Goal: Navigation & Orientation: Find specific page/section

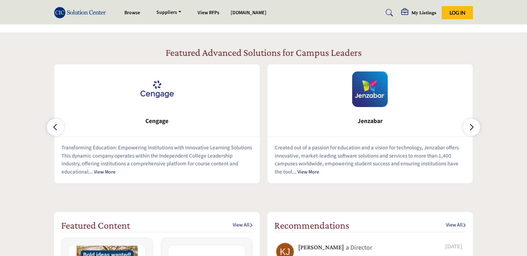
scroll to position [280, 0]
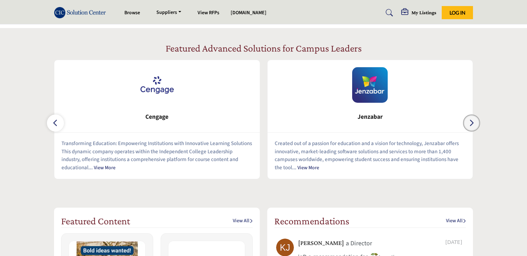
click at [468, 122] on icon "button" at bounding box center [471, 122] width 6 height 9
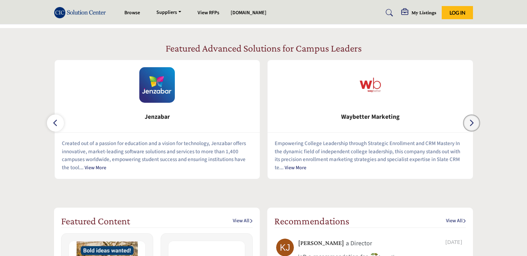
click at [468, 122] on icon "button" at bounding box center [471, 122] width 6 height 9
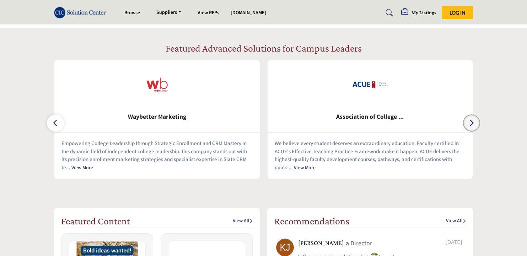
click at [468, 122] on icon "button" at bounding box center [471, 122] width 6 height 9
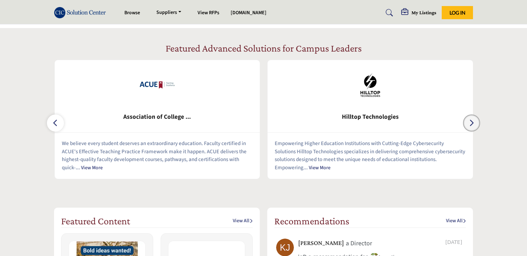
click at [468, 122] on icon "button" at bounding box center [471, 122] width 6 height 9
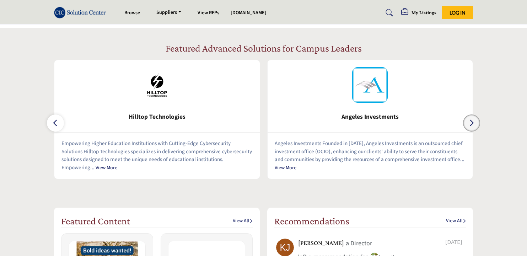
click at [468, 122] on icon "button" at bounding box center [471, 122] width 6 height 9
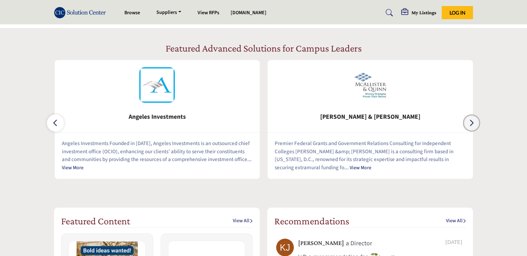
click at [468, 122] on icon "button" at bounding box center [471, 122] width 6 height 9
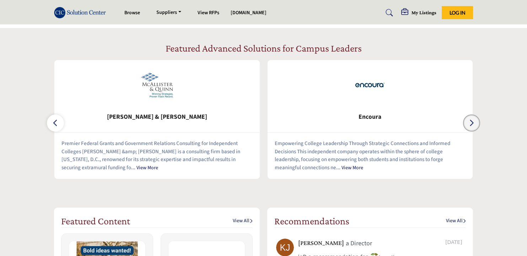
click at [468, 123] on icon "button" at bounding box center [471, 122] width 6 height 9
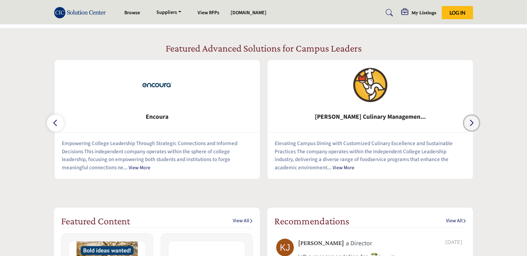
click at [468, 123] on icon "button" at bounding box center [471, 122] width 6 height 9
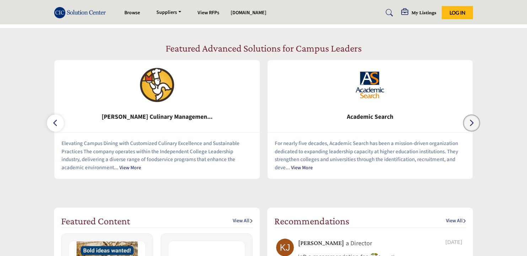
click at [468, 123] on icon "button" at bounding box center [471, 122] width 6 height 9
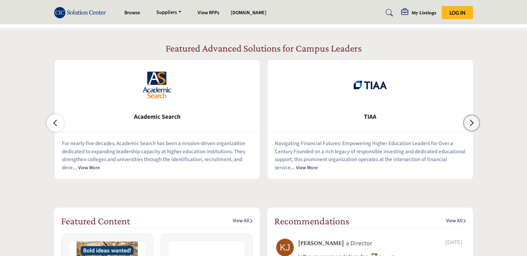
click at [468, 123] on icon "button" at bounding box center [471, 122] width 6 height 9
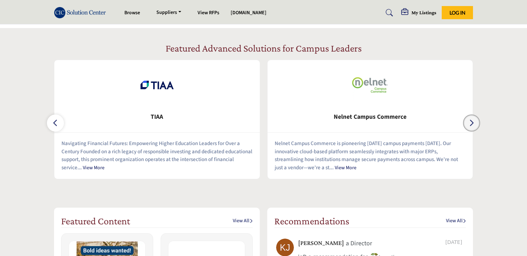
click at [468, 123] on icon "button" at bounding box center [471, 122] width 6 height 9
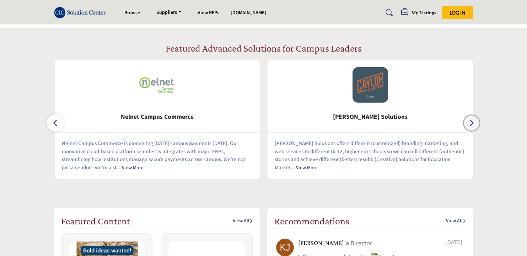
click at [468, 123] on icon "button" at bounding box center [471, 122] width 6 height 9
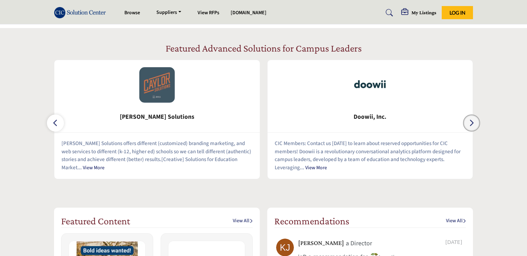
click at [468, 123] on icon "button" at bounding box center [471, 122] width 6 height 9
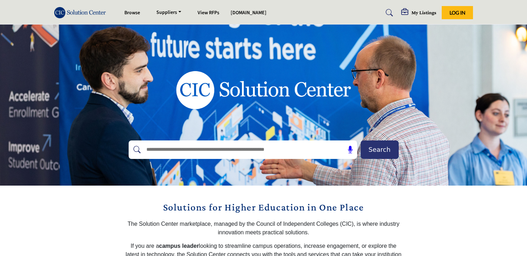
scroll to position [0, 0]
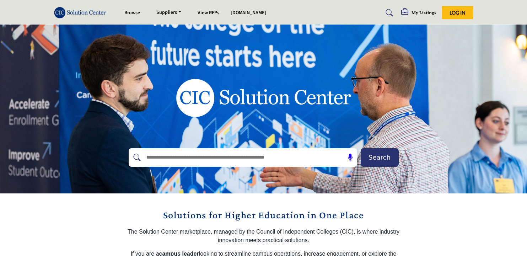
click at [96, 13] on img at bounding box center [81, 13] width 55 height 12
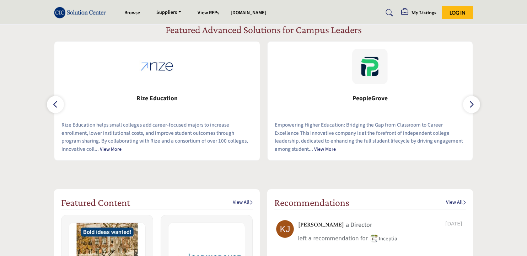
scroll to position [281, 0]
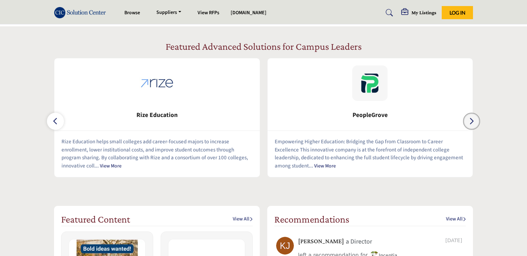
click at [470, 121] on icon "button" at bounding box center [471, 120] width 6 height 9
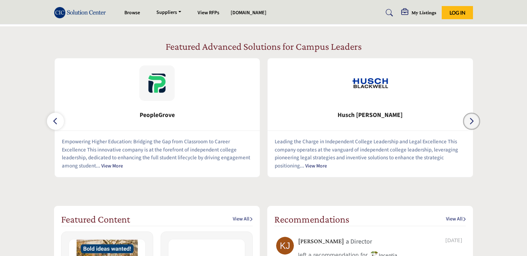
click at [470, 121] on icon "button" at bounding box center [471, 120] width 6 height 9
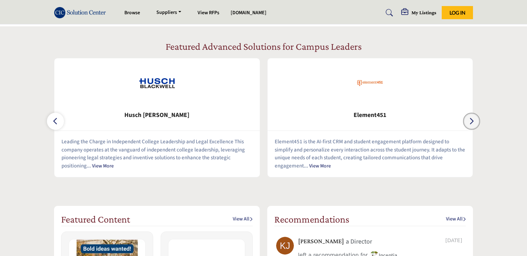
click at [470, 121] on icon "button" at bounding box center [471, 120] width 6 height 9
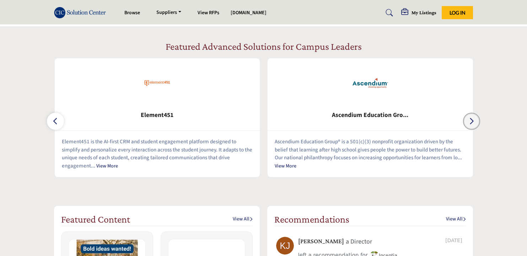
click at [470, 121] on icon "button" at bounding box center [471, 120] width 6 height 9
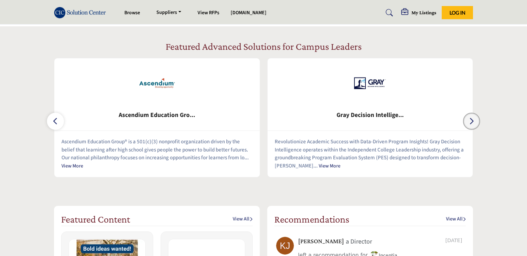
click at [470, 121] on icon "button" at bounding box center [471, 120] width 6 height 9
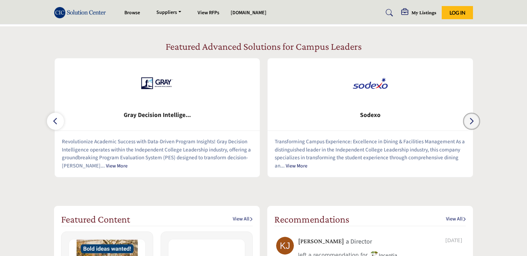
click at [470, 121] on icon "button" at bounding box center [471, 120] width 6 height 9
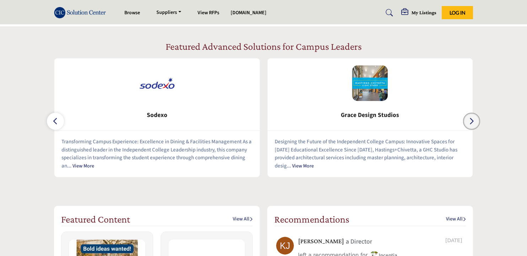
click at [470, 121] on icon "button" at bounding box center [471, 120] width 6 height 9
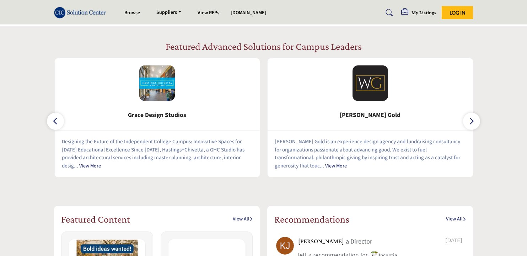
click at [165, 96] on img at bounding box center [157, 83] width 36 height 36
click at [164, 96] on img at bounding box center [157, 83] width 36 height 36
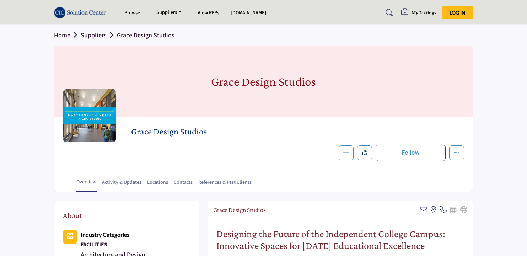
click at [88, 15] on img at bounding box center [81, 13] width 55 height 12
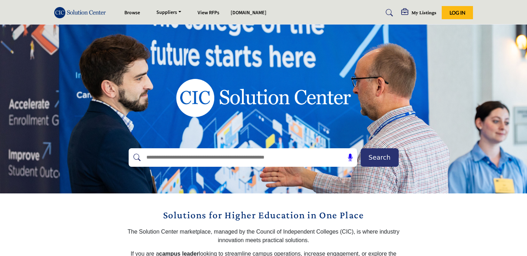
click at [92, 16] on img at bounding box center [81, 13] width 55 height 12
